Goal: Transaction & Acquisition: Book appointment/travel/reservation

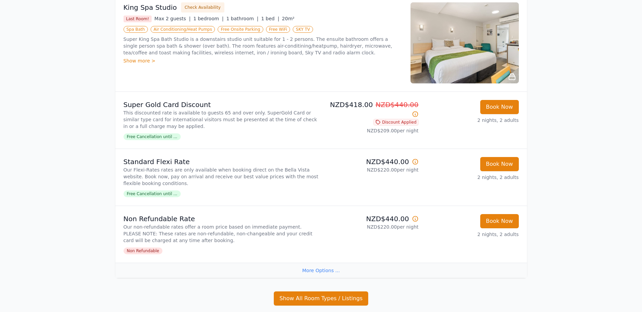
scroll to position [792, 0]
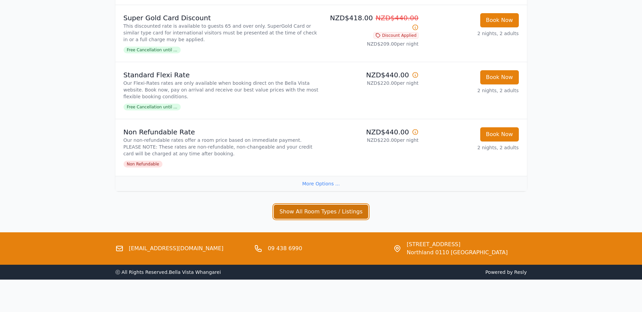
click at [309, 209] on button "Show All Room Types / Listings" at bounding box center [321, 212] width 95 height 14
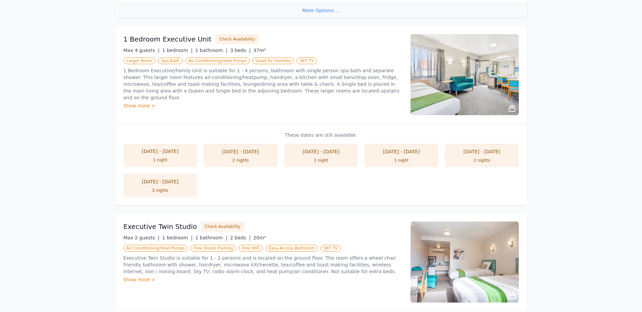
scroll to position [860, 0]
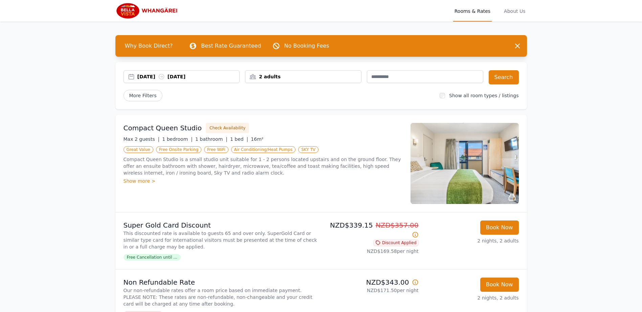
click at [319, 75] on div "2 adults" at bounding box center [303, 76] width 116 height 7
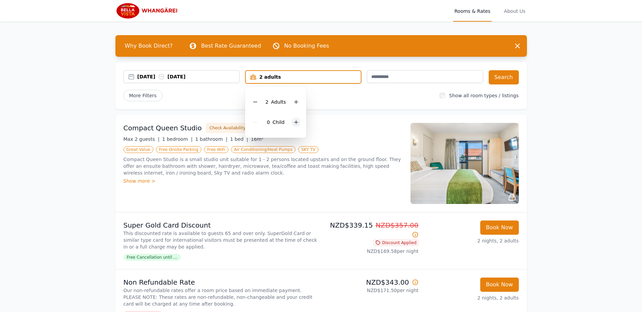
click at [295, 118] on div at bounding box center [295, 122] width 9 height 9
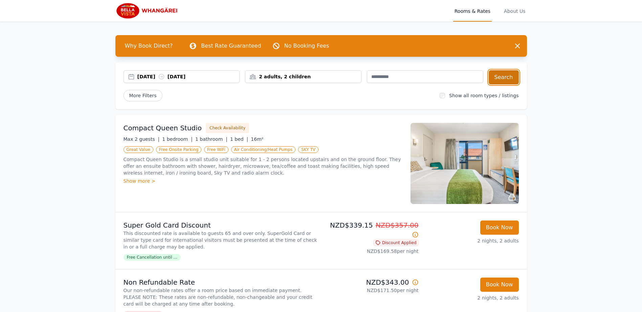
click at [502, 79] on button "Search" at bounding box center [503, 77] width 30 height 14
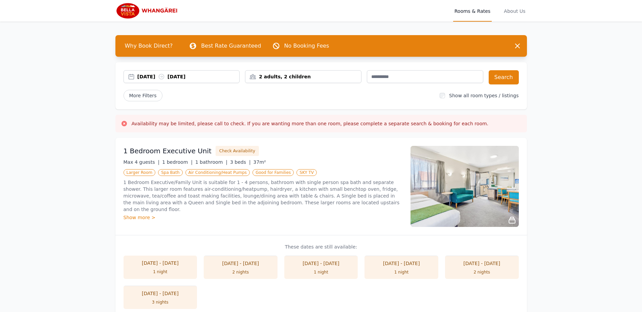
click at [449, 185] on img at bounding box center [464, 186] width 108 height 81
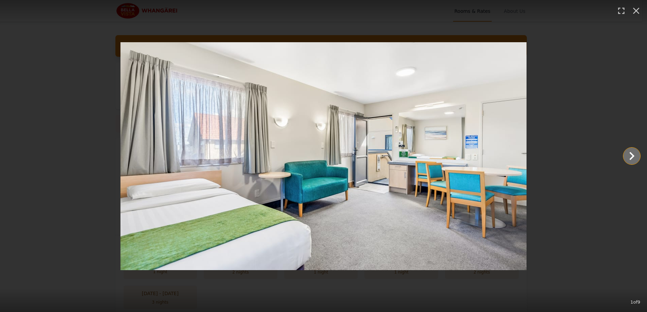
click at [629, 158] on icon "Show slide 2 of 9" at bounding box center [631, 156] width 16 height 16
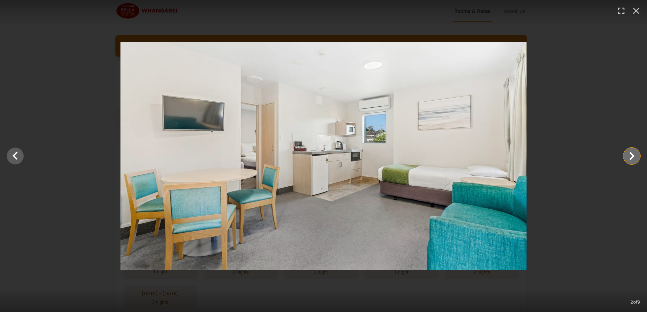
click at [629, 158] on icon "Show slide 3 of 9" at bounding box center [631, 156] width 16 height 16
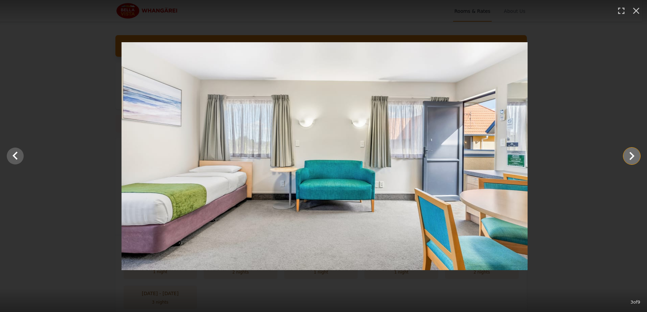
click at [629, 158] on icon "Show slide 4 of 9" at bounding box center [631, 156] width 16 height 16
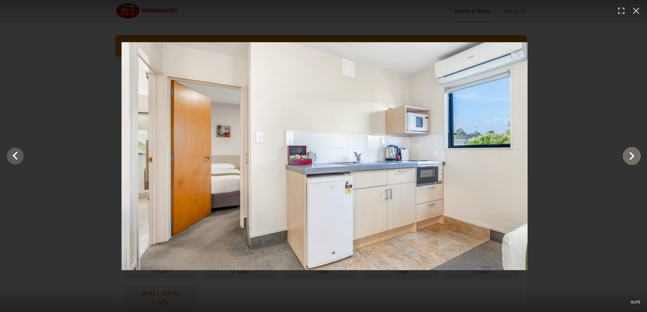
click at [629, 158] on icon "Show slide 5 of 9" at bounding box center [631, 156] width 16 height 16
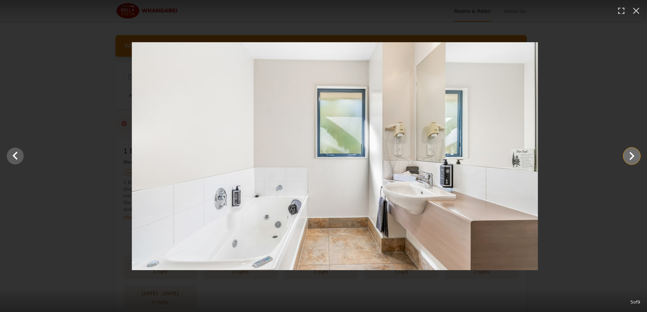
click at [629, 158] on icon "Show slide 6 of 9" at bounding box center [631, 156] width 16 height 16
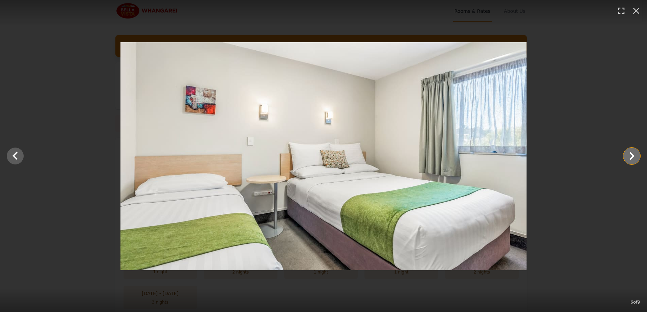
click at [629, 158] on icon "Show slide 7 of 9" at bounding box center [631, 156] width 16 height 16
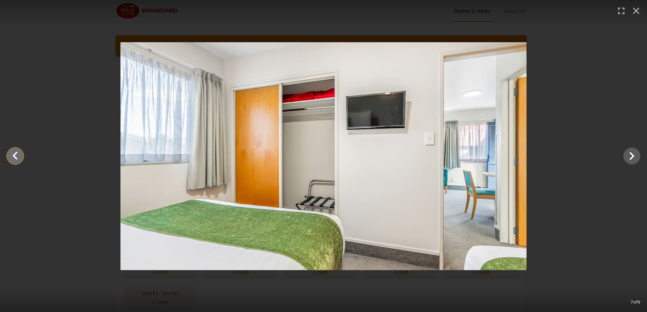
click at [16, 156] on icon "Show slide 6 of 9" at bounding box center [15, 156] width 16 height 16
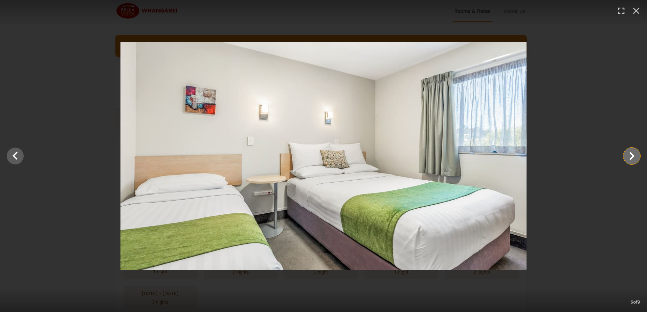
click at [631, 157] on icon "Show slide 7 of 9" at bounding box center [631, 156] width 5 height 8
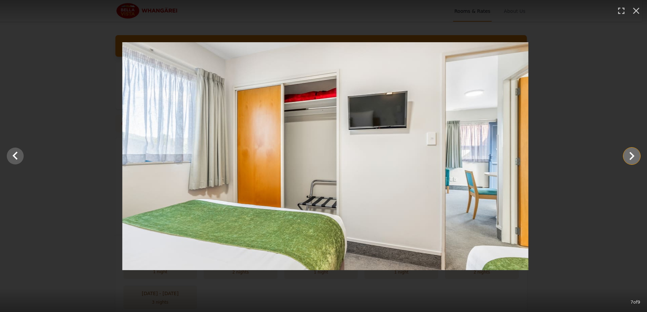
click at [631, 157] on icon "Show slide 8 of 9" at bounding box center [631, 156] width 5 height 8
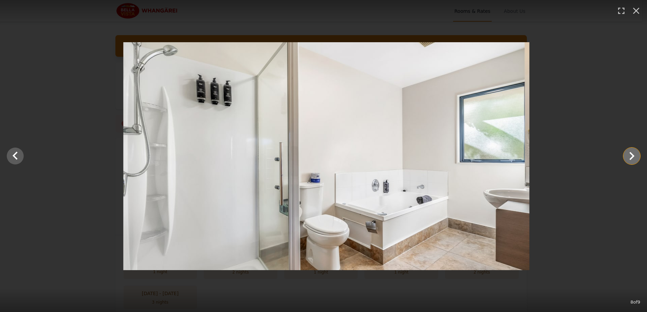
click at [631, 157] on icon "Show slide 9 of 9" at bounding box center [631, 156] width 5 height 8
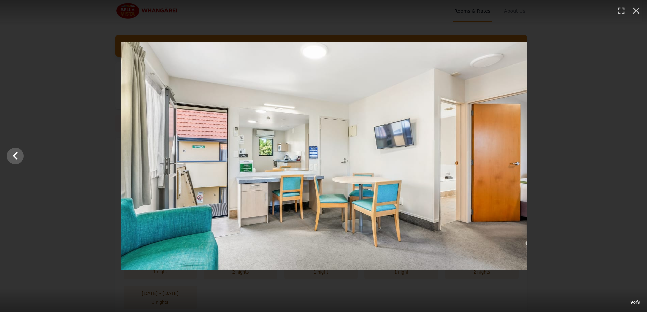
click at [631, 157] on div at bounding box center [323, 156] width 647 height 228
